Goal: Find specific page/section: Find specific page/section

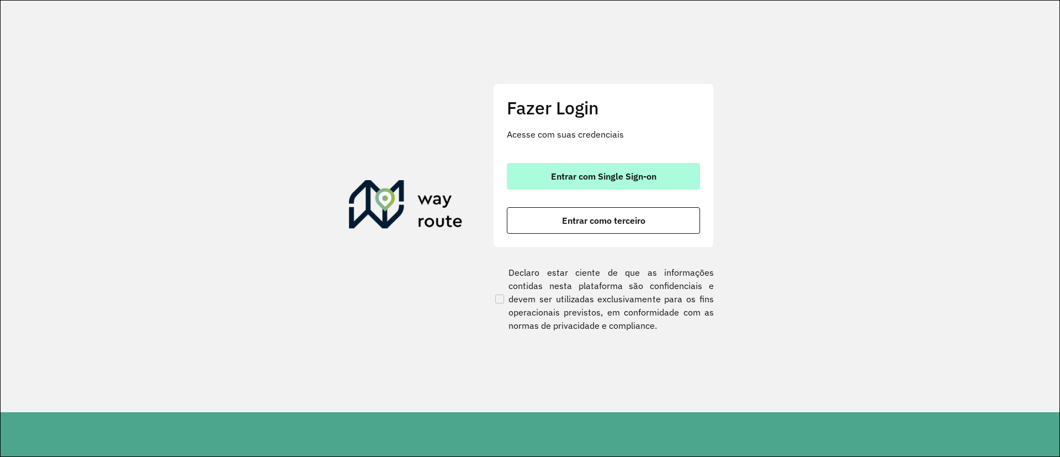
click at [608, 179] on span "Entrar com Single Sign-on" at bounding box center [603, 176] width 105 height 9
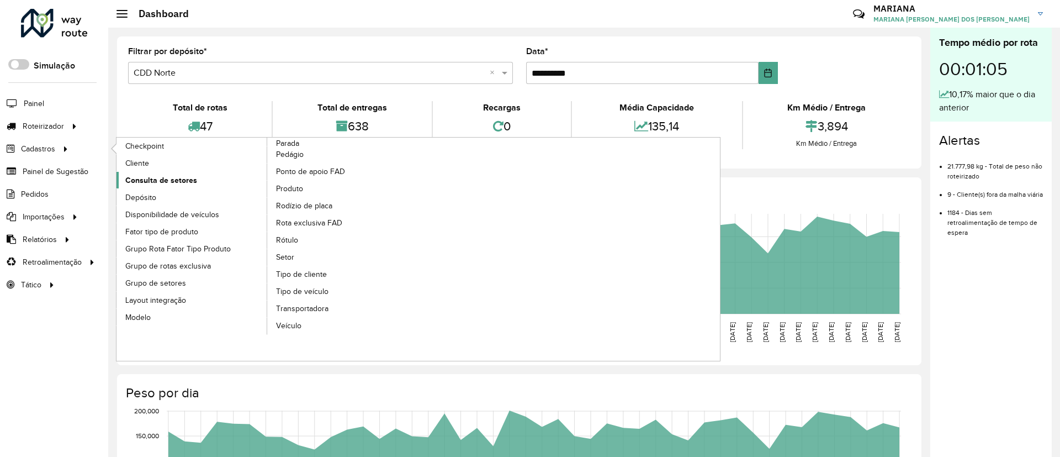
click at [158, 181] on span "Consulta de setores" at bounding box center [161, 181] width 72 height 12
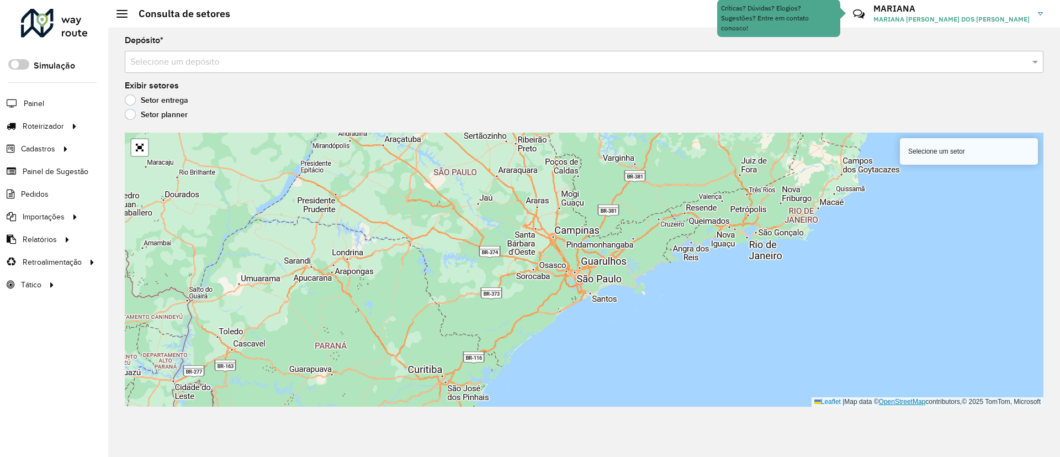
click at [908, 400] on link "OpenStreetMap" at bounding box center [902, 402] width 47 height 8
